Goal: Information Seeking & Learning: Compare options

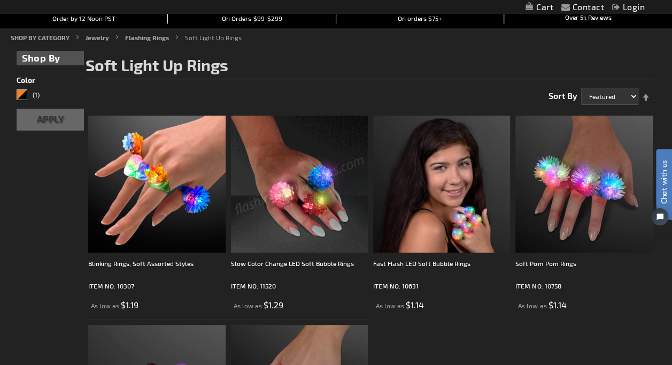
scroll to position [126, 0]
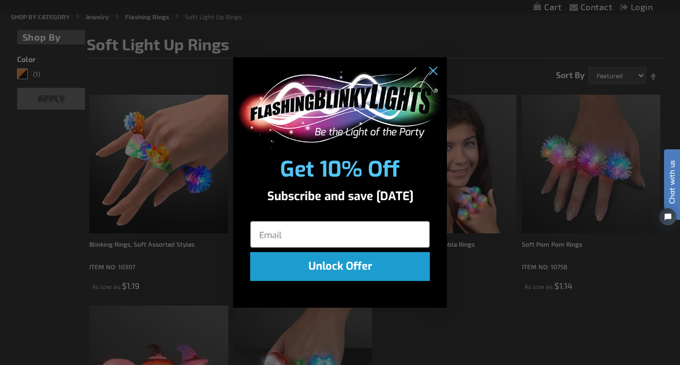
click at [430, 71] on circle "Close dialog" at bounding box center [433, 71] width 18 height 18
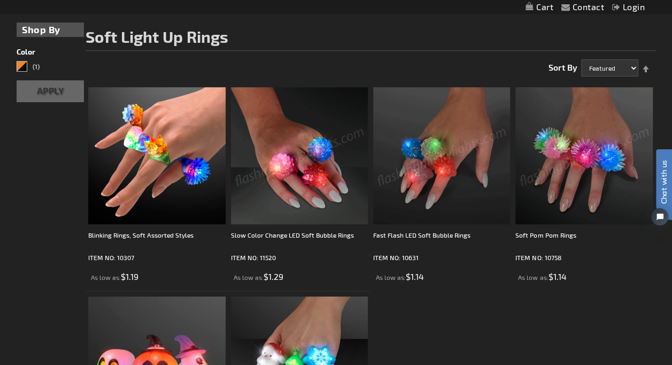
scroll to position [130, 0]
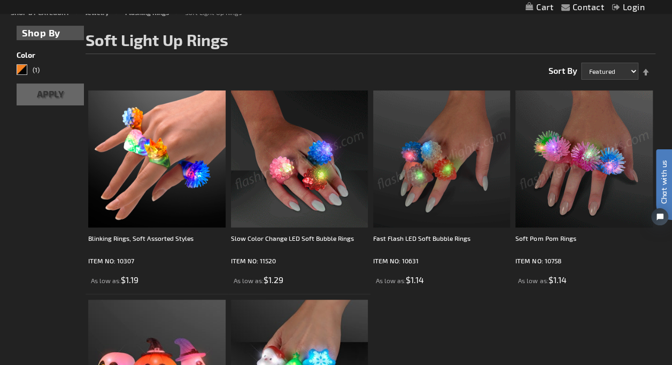
click at [607, 144] on img at bounding box center [583, 158] width 137 height 137
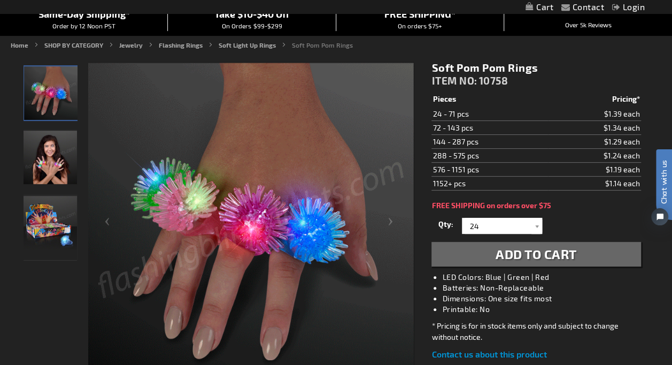
scroll to position [83, 0]
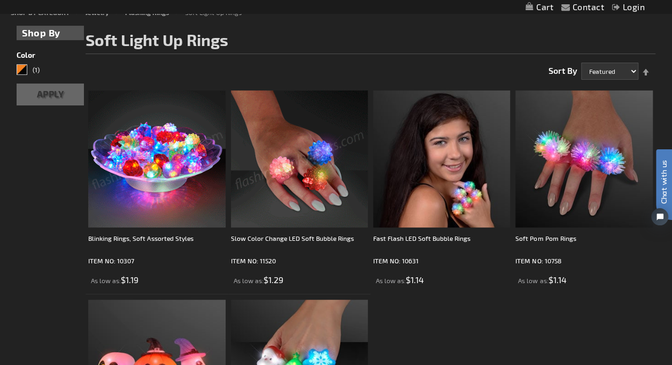
click at [300, 163] on img at bounding box center [299, 158] width 137 height 137
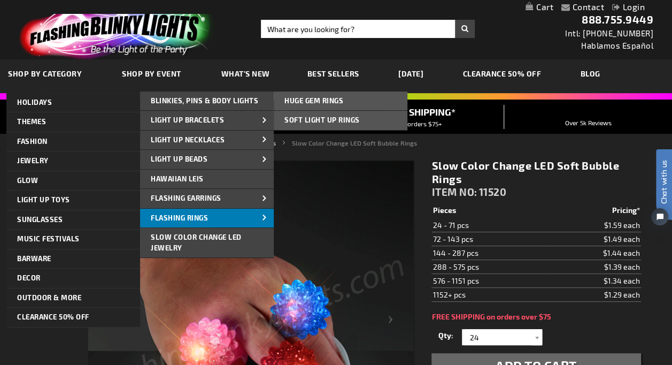
click at [210, 216] on link "Flashing Rings" at bounding box center [207, 217] width 134 height 19
